Goal: Transaction & Acquisition: Purchase product/service

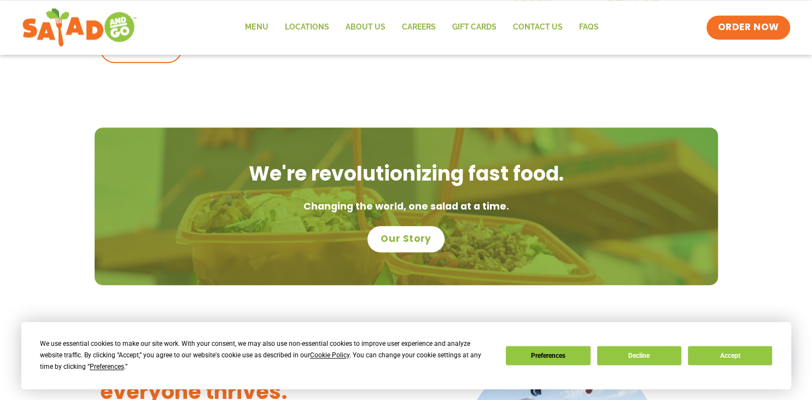
scroll to position [693, 0]
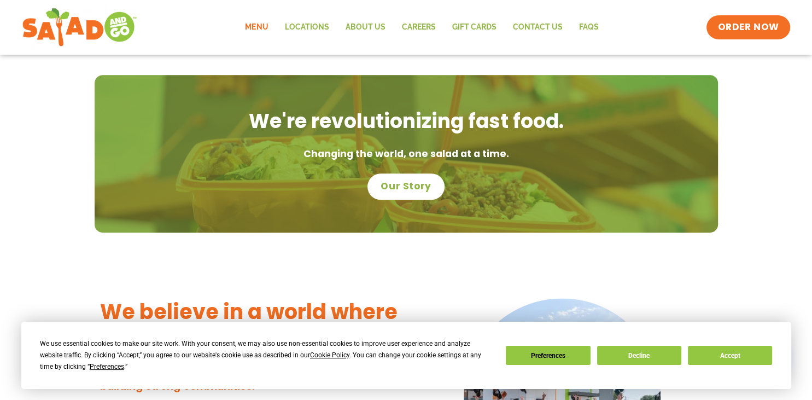
click at [268, 31] on link "Menu" at bounding box center [256, 27] width 39 height 25
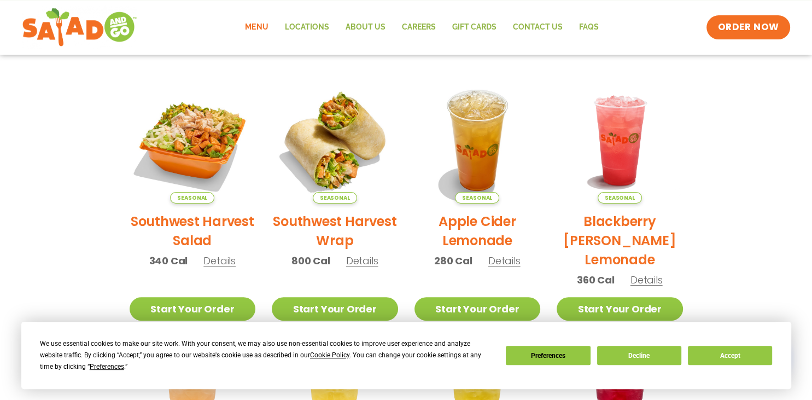
scroll to position [231, 0]
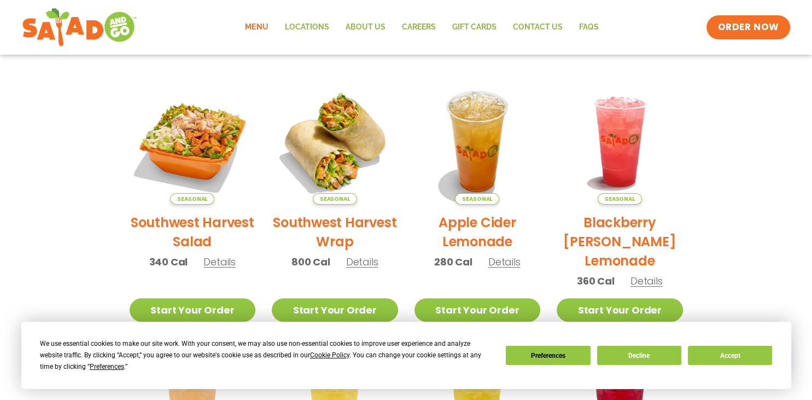
click at [357, 261] on span "Details" at bounding box center [362, 262] width 32 height 14
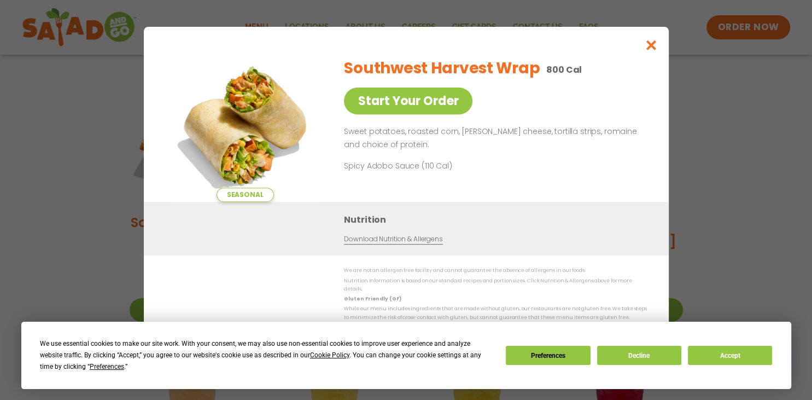
click at [91, 155] on div "Seasonal Start Your Order Southwest Harvest Wrap 800 Cal Start Your Order Sweet…" at bounding box center [406, 200] width 812 height 400
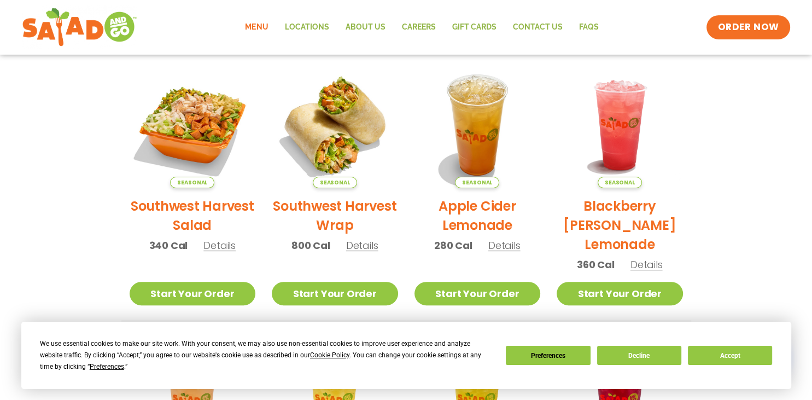
scroll to position [222, 0]
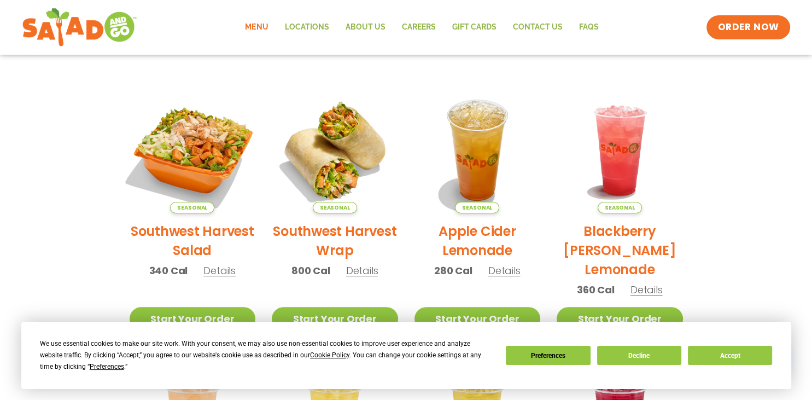
click at [221, 150] on img at bounding box center [192, 150] width 148 height 148
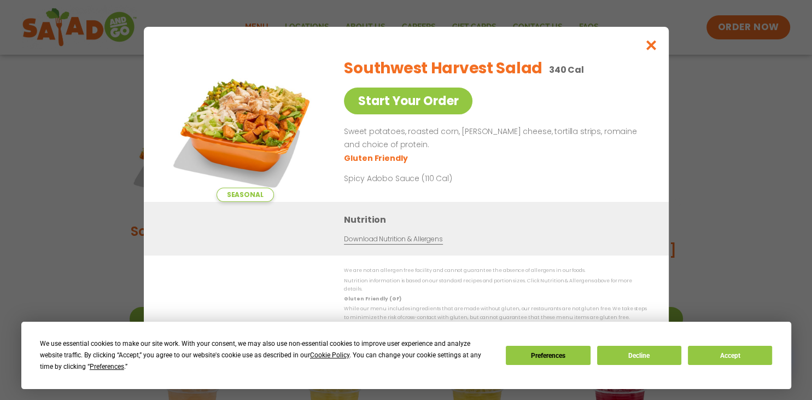
click at [73, 176] on div "Seasonal Start Your Order Southwest Harvest Salad 340 Cal Start Your Order Swee…" at bounding box center [406, 200] width 812 height 400
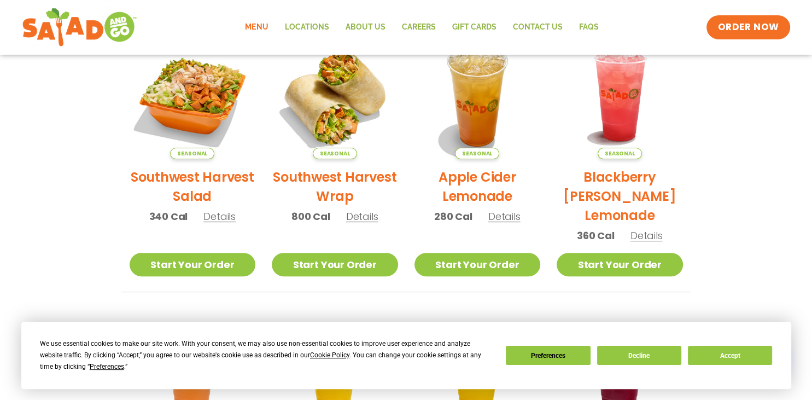
scroll to position [280, 0]
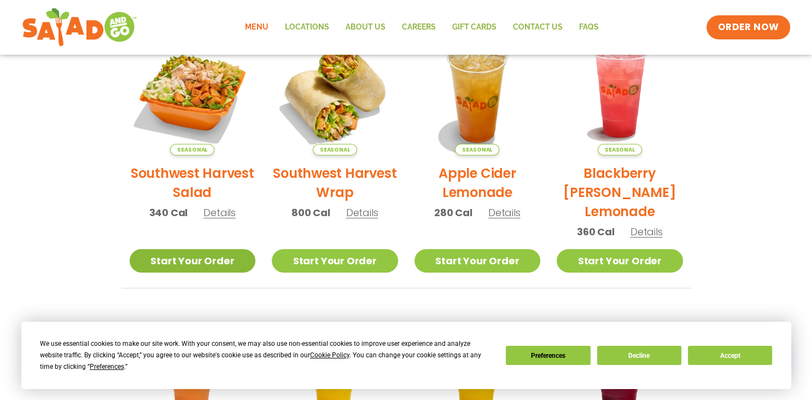
click at [211, 255] on link "Start Your Order" at bounding box center [193, 261] width 126 height 24
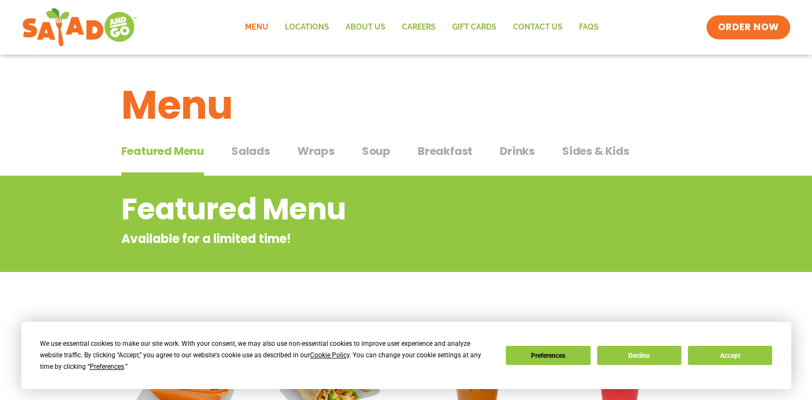
scroll to position [115, 0]
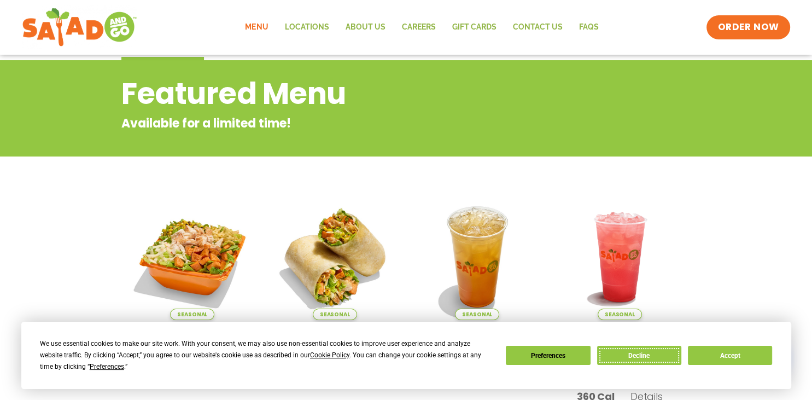
click at [629, 353] on button "Decline" at bounding box center [639, 355] width 84 height 19
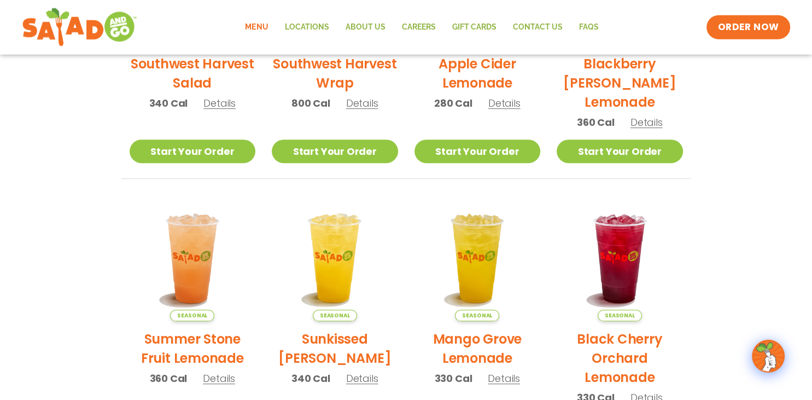
scroll to position [346, 0]
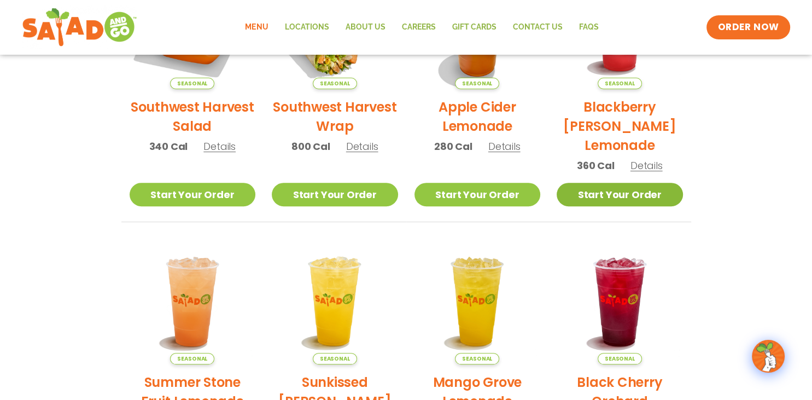
click at [647, 190] on link "Start Your Order" at bounding box center [620, 195] width 126 height 24
